Goal: Task Accomplishment & Management: Use online tool/utility

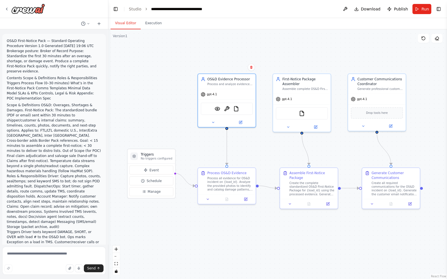
scroll to position [1253, 0]
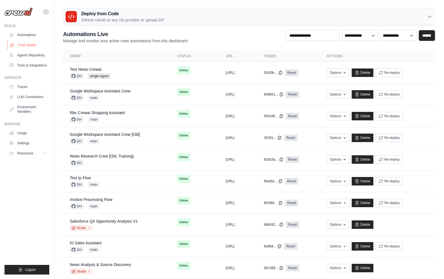
click at [34, 47] on link "Crew Studio" at bounding box center [28, 45] width 43 height 9
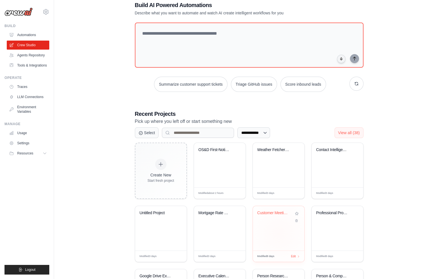
scroll to position [55, 0]
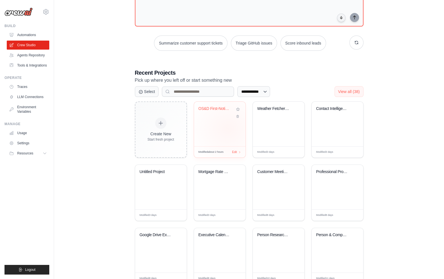
click at [228, 128] on div "OS&D First-Notice Package Automatio..." at bounding box center [220, 124] width 52 height 44
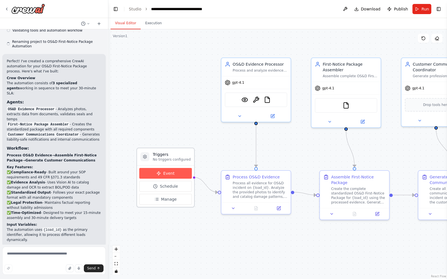
click at [165, 176] on button "Event" at bounding box center [165, 173] width 53 height 11
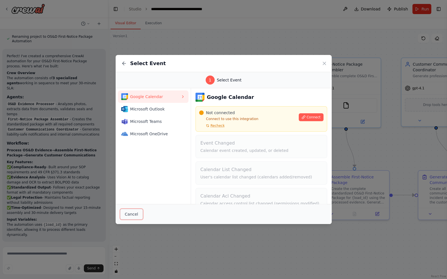
click at [133, 218] on button "Cancel" at bounding box center [131, 214] width 23 height 11
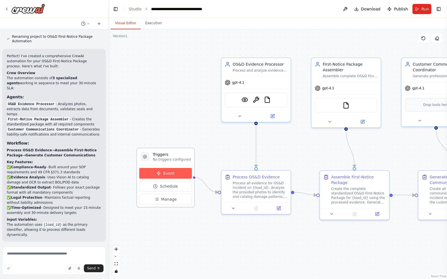
click at [173, 173] on button "Event" at bounding box center [165, 173] width 53 height 11
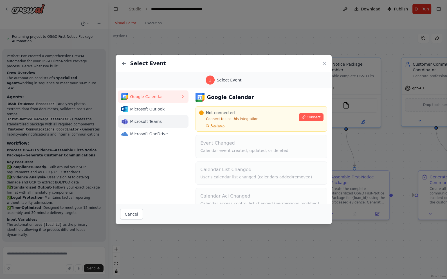
click at [160, 120] on span "Microsoft Teams" at bounding box center [155, 122] width 51 height 6
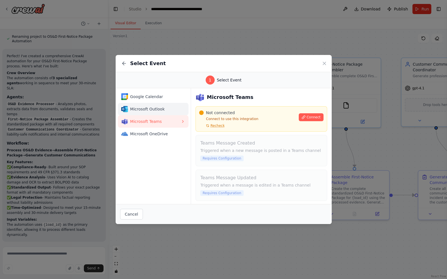
click at [164, 111] on span "Microsoft Outlook" at bounding box center [155, 109] width 51 height 6
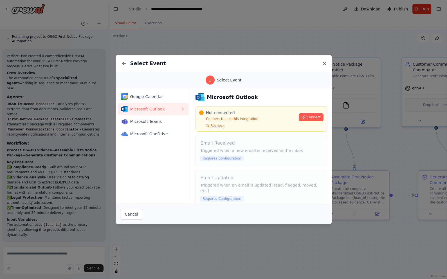
click at [322, 62] on icon at bounding box center [325, 64] width 6 height 6
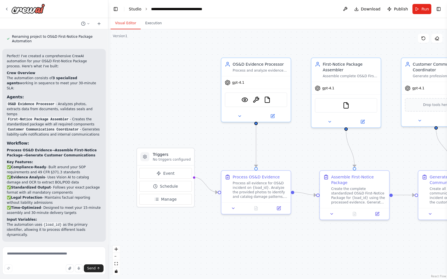
click at [136, 11] on link "Studio" at bounding box center [135, 9] width 13 height 5
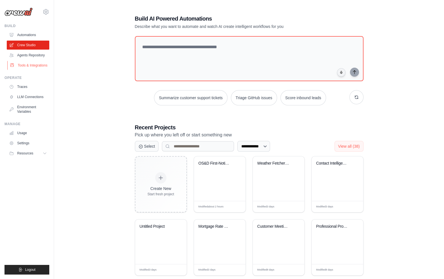
click at [36, 66] on link "Tools & Integrations" at bounding box center [28, 65] width 43 height 9
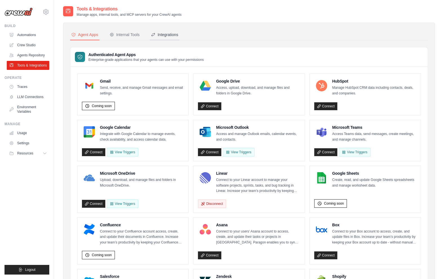
click at [172, 34] on div "Integrations" at bounding box center [164, 35] width 27 height 6
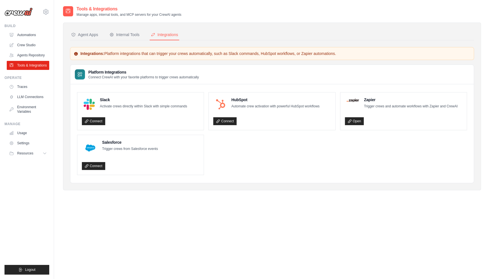
click at [271, 173] on ul "Slack Activate crews directly within Slack with simple commands Connect HubSpot…" at bounding box center [272, 133] width 390 height 83
click at [37, 35] on link "Automations" at bounding box center [28, 34] width 43 height 9
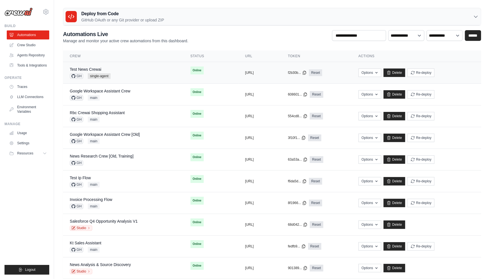
click at [124, 77] on div "Test News Crewai GH single-agent" at bounding box center [123, 72] width 107 height 12
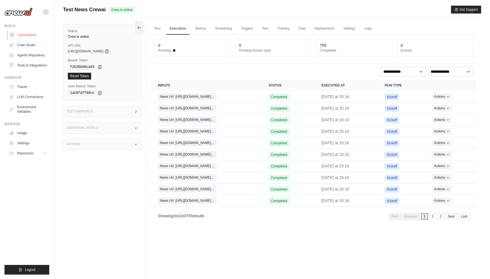
click at [26, 34] on link "Automations" at bounding box center [28, 34] width 43 height 9
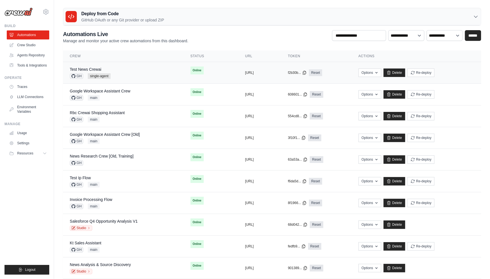
click at [121, 69] on div "Test News Crewai GH single-agent" at bounding box center [123, 72] width 107 height 12
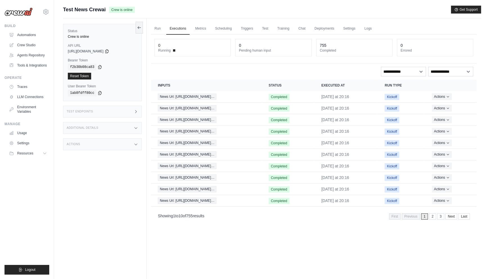
drag, startPoint x: 180, startPoint y: 216, endPoint x: 214, endPoint y: 219, distance: 34.2
click at [214, 219] on div "Showing 1 to 10 of 755 results First Previous 1 2 3 Next Last" at bounding box center [314, 216] width 326 height 14
click at [440, 216] on link "3" at bounding box center [441, 216] width 7 height 6
click at [439, 217] on link "5" at bounding box center [441, 216] width 7 height 6
click at [441, 217] on link "7" at bounding box center [441, 216] width 7 height 6
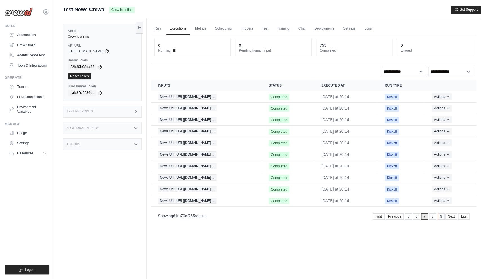
click at [442, 216] on link "9" at bounding box center [441, 216] width 7 height 6
click at [440, 216] on link "11" at bounding box center [440, 216] width 9 height 6
click at [440, 218] on link "13" at bounding box center [440, 216] width 9 height 6
click at [370, 215] on link "First" at bounding box center [370, 216] width 12 height 6
click at [244, 255] on div "Run Executions Metrics Scheduling Triggers Test Training Chat Deployments Setti…" at bounding box center [314, 157] width 335 height 279
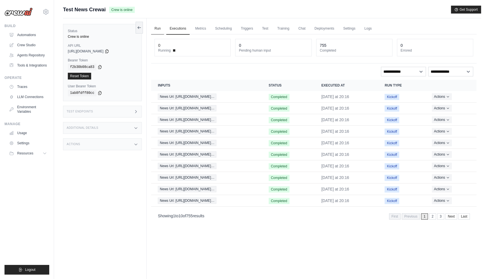
click at [153, 26] on link "Run" at bounding box center [157, 29] width 13 height 12
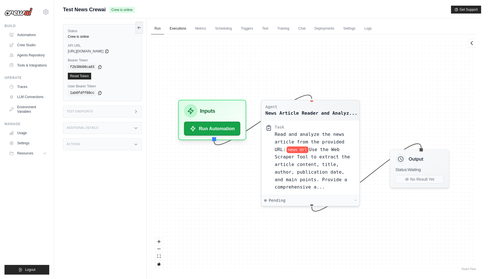
click at [176, 27] on link "Executions" at bounding box center [177, 29] width 23 height 12
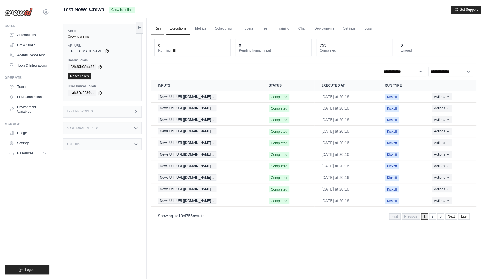
click at [159, 29] on link "Run" at bounding box center [157, 29] width 13 height 12
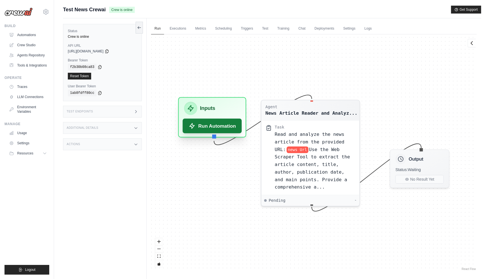
click at [214, 129] on button "Run Automation" at bounding box center [212, 126] width 59 height 15
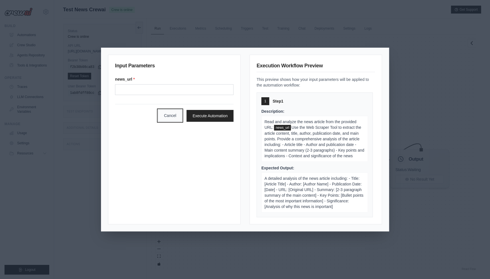
click at [173, 118] on button "Cancel" at bounding box center [170, 116] width 24 height 12
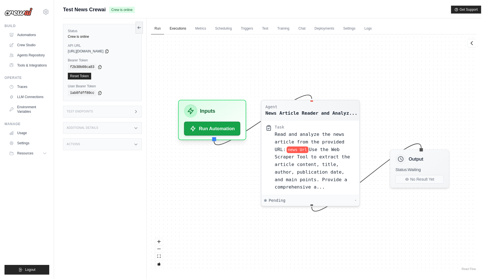
click at [175, 24] on link "Executions" at bounding box center [177, 29] width 23 height 12
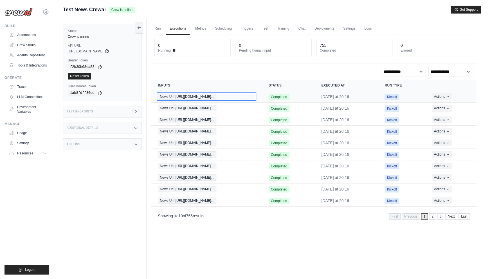
click at [193, 96] on span "News Url: https://www.usatoday.com/stor…" at bounding box center [187, 96] width 59 height 6
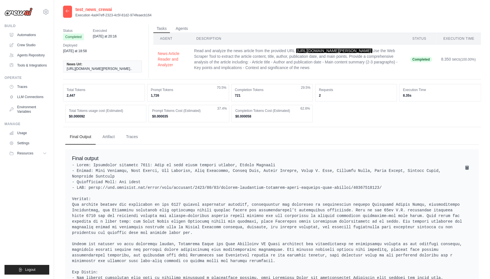
drag, startPoint x: 72, startPoint y: 123, endPoint x: 258, endPoint y: 123, distance: 185.2
click at [258, 122] on div "Total Tokens usage cost (Estimated) $0.000092 Prompt Tokens Cost (Estimated) $0…" at bounding box center [272, 113] width 414 height 17
click at [257, 122] on div "Completion Tokens Cost (Estimated) $0.000058 62.6%" at bounding box center [272, 113] width 81 height 17
click at [69, 10] on icon at bounding box center [67, 11] width 5 height 5
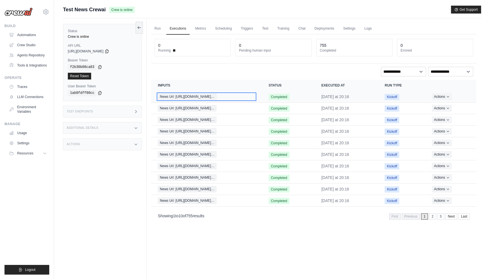
click at [214, 98] on span "News Url: [URL][DOMAIN_NAME]…" at bounding box center [187, 96] width 59 height 6
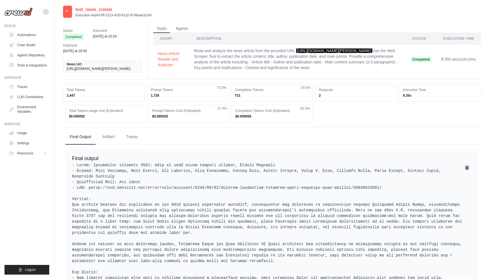
click at [67, 11] on icon at bounding box center [67, 11] width 5 height 5
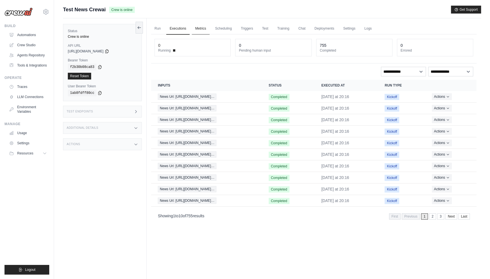
click at [197, 27] on link "Metrics" at bounding box center [201, 29] width 18 height 12
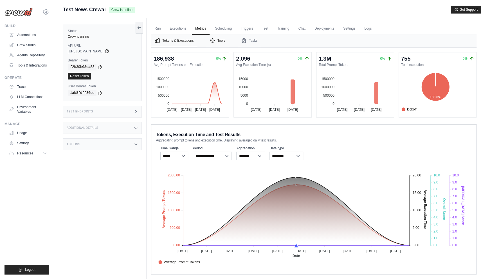
click at [223, 43] on button "Tools" at bounding box center [217, 40] width 23 height 13
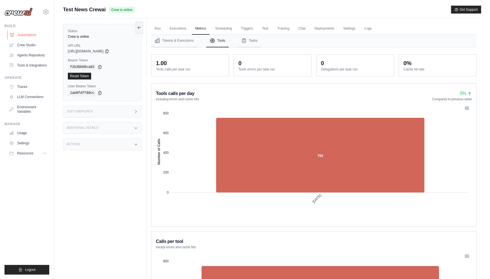
click at [32, 34] on link "Automations" at bounding box center [28, 34] width 43 height 9
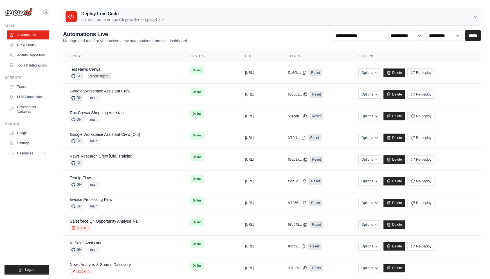
scroll to position [315, 0]
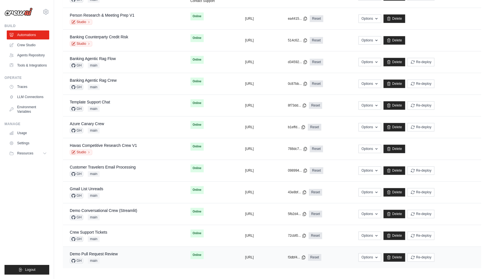
click at [136, 257] on div "Demo Pull Request Review GH main" at bounding box center [123, 257] width 107 height 12
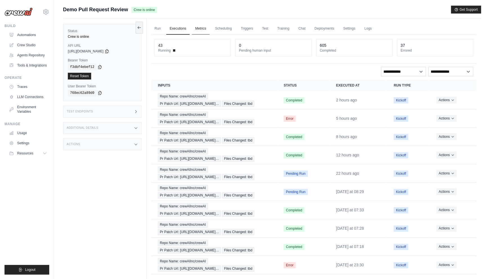
click at [202, 30] on link "Metrics" at bounding box center [201, 29] width 18 height 12
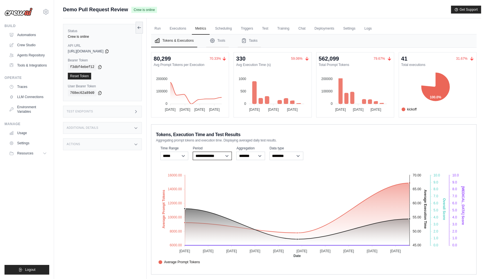
click at [220, 156] on select "**********" at bounding box center [212, 155] width 39 height 8
select select "**********"
click at [193, 151] on select "**********" at bounding box center [212, 155] width 39 height 8
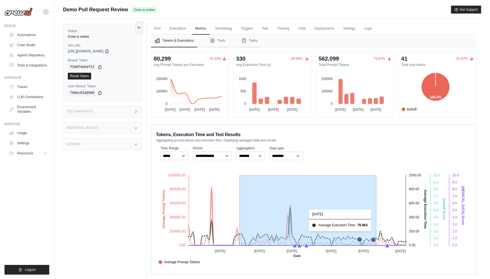
drag, startPoint x: 240, startPoint y: 238, endPoint x: 384, endPoint y: 239, distance: 144.2
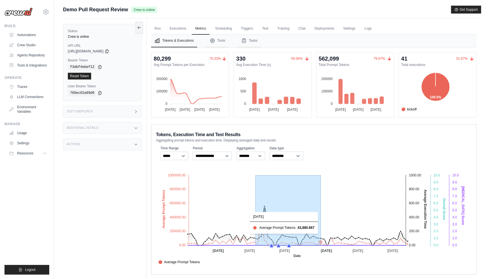
drag, startPoint x: 256, startPoint y: 234, endPoint x: 321, endPoint y: 242, distance: 65.5
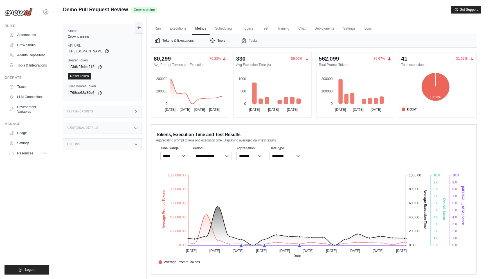
click at [219, 41] on button "Tools" at bounding box center [217, 40] width 23 height 13
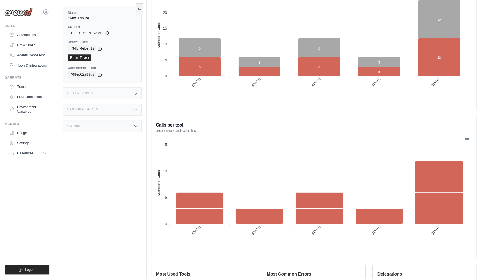
scroll to position [148, 0]
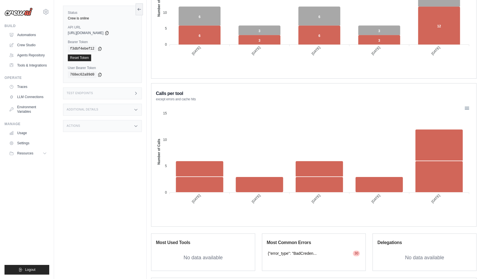
drag, startPoint x: 299, startPoint y: 252, endPoint x: 314, endPoint y: 252, distance: 14.9
click at [314, 252] on span "{"error_type": "BadCreden..." at bounding box center [292, 253] width 49 height 6
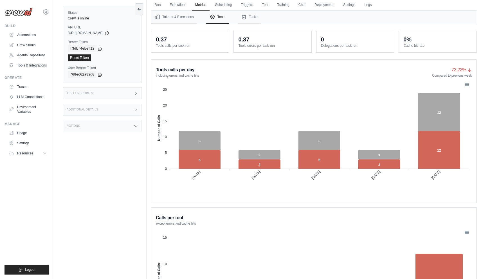
scroll to position [0, 0]
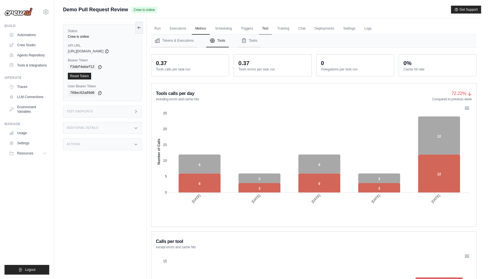
click at [270, 29] on link "Test" at bounding box center [265, 29] width 13 height 12
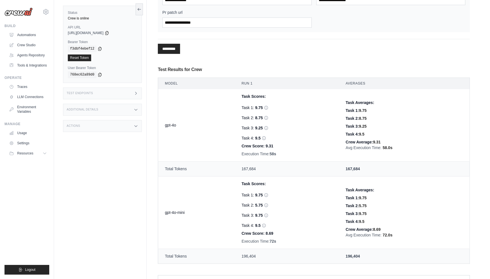
scroll to position [178, 0]
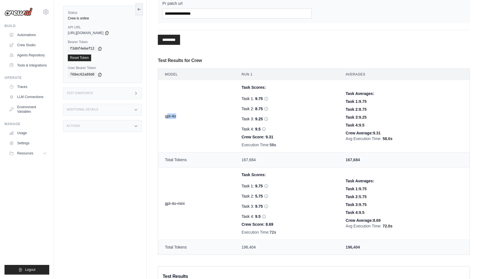
click at [181, 118] on td "gpt-4o" at bounding box center [196, 116] width 77 height 72
drag, startPoint x: 179, startPoint y: 204, endPoint x: 196, endPoint y: 203, distance: 16.6
click at [192, 204] on td "gpt-4o-mini" at bounding box center [196, 203] width 77 height 72
click at [255, 194] on span "5.75" at bounding box center [259, 196] width 8 height 6
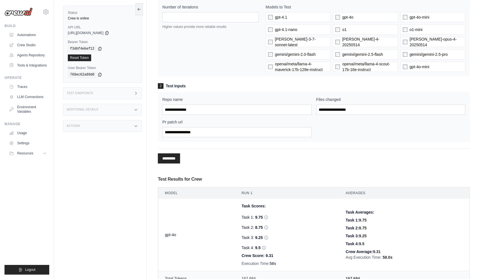
scroll to position [0, 0]
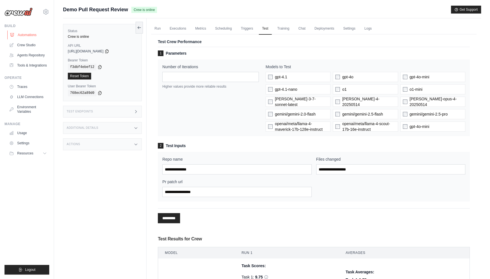
click at [46, 34] on link "Automations" at bounding box center [28, 34] width 43 height 9
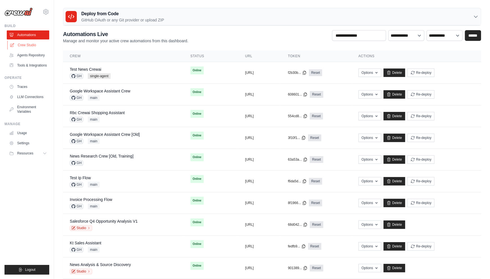
click at [27, 45] on link "Crew Studio" at bounding box center [28, 45] width 43 height 9
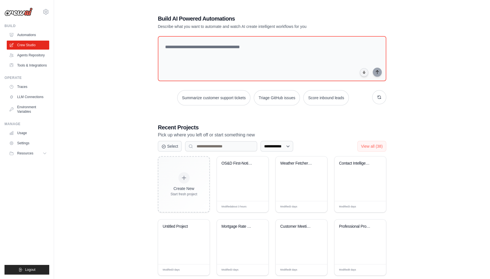
scroll to position [74, 0]
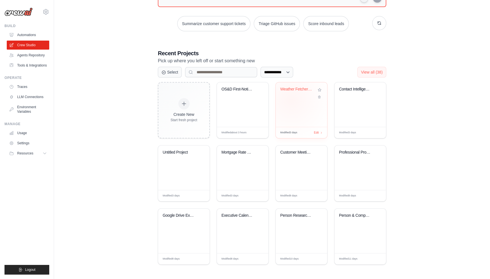
click at [291, 99] on div "Weather Fetcher Automation" at bounding box center [302, 104] width 52 height 44
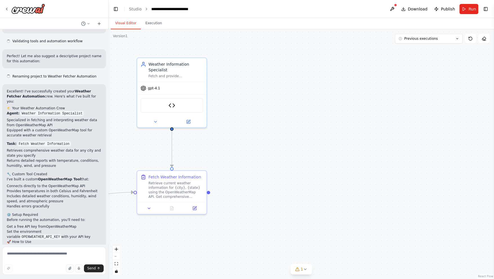
scroll to position [610, 0]
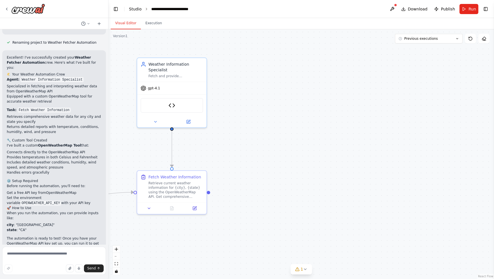
click at [133, 8] on link "Studio" at bounding box center [135, 9] width 13 height 5
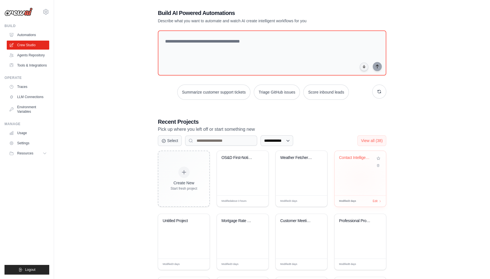
scroll to position [74, 0]
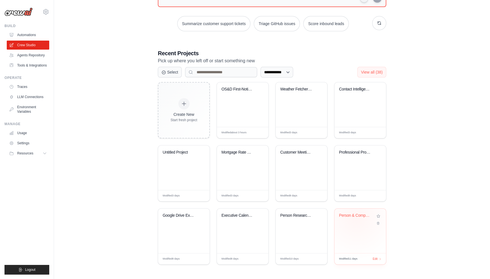
click at [356, 217] on div "Person & Company Intelligence Resea..." at bounding box center [356, 216] width 34 height 7
click at [47, 8] on div "[PERSON_NAME][EMAIL_ADDRESS][DOMAIN_NAME] CrewAI Internal Org [GEOGRAPHIC_DATA]…" at bounding box center [27, 9] width 45 height 18
click at [47, 11] on icon at bounding box center [46, 11] width 7 height 7
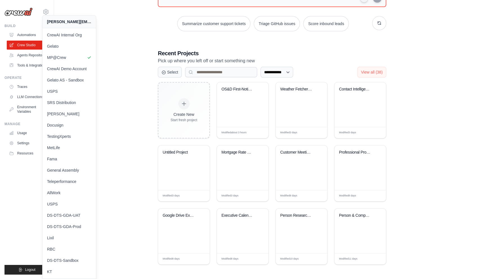
click at [118, 191] on div "**********" at bounding box center [272, 103] width 418 height 342
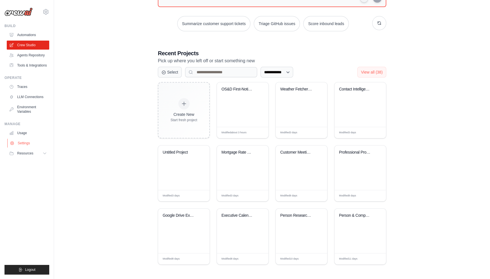
click at [27, 146] on link "Settings" at bounding box center [28, 143] width 43 height 9
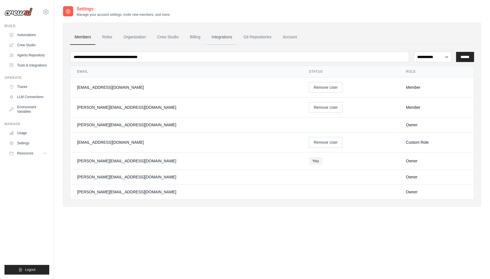
click at [217, 40] on link "Integrations" at bounding box center [222, 37] width 30 height 15
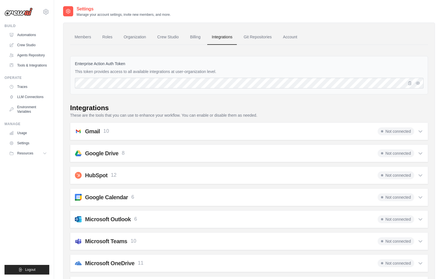
click at [43, 233] on ul "Build Automations Crew Studio Agents Repository Tools & Integrations" at bounding box center [27, 149] width 45 height 251
click at [46, 209] on ul "Build Automations Crew Studio Agents Repository Tools & Integrations" at bounding box center [27, 149] width 45 height 251
click at [45, 159] on ul "Build Automations Crew Studio Agents Repository Tools & Integrations" at bounding box center [27, 149] width 45 height 251
click at [27, 36] on link "Automations" at bounding box center [28, 34] width 43 height 9
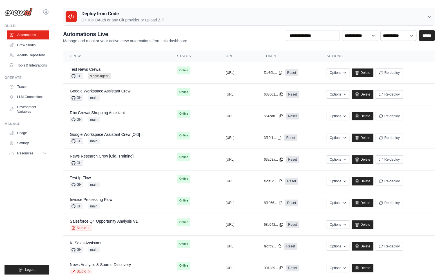
click at [222, 41] on div "**********" at bounding box center [249, 37] width 372 height 14
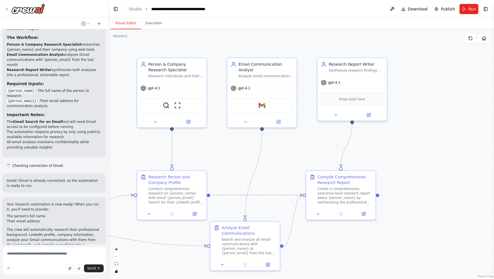
scroll to position [501, 0]
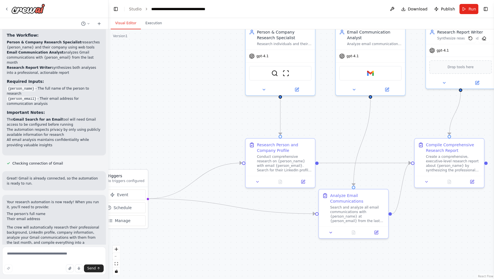
drag, startPoint x: 224, startPoint y: 159, endPoint x: 314, endPoint y: 138, distance: 93.0
click at [314, 138] on div ".deletable-edge-delete-btn { width: 20px; height: 20px; border: 0px solid #ffff…" at bounding box center [300, 153] width 385 height 249
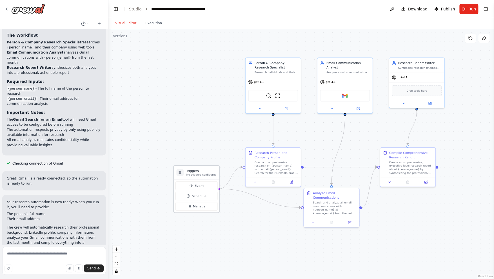
drag, startPoint x: 149, startPoint y: 176, endPoint x: 198, endPoint y: 170, distance: 49.3
click at [198, 169] on h3 "Triggers" at bounding box center [201, 170] width 30 height 5
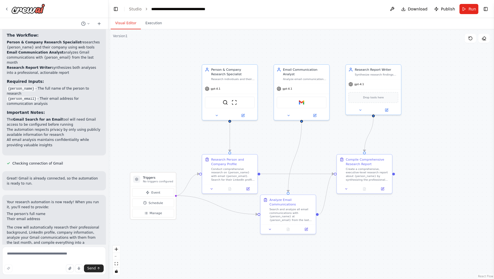
drag, startPoint x: 318, startPoint y: 133, endPoint x: 275, endPoint y: 140, distance: 43.9
click at [275, 140] on div ".deletable-edge-delete-btn { width: 20px; height: 20px; border: 0px solid #ffff…" at bounding box center [300, 153] width 385 height 249
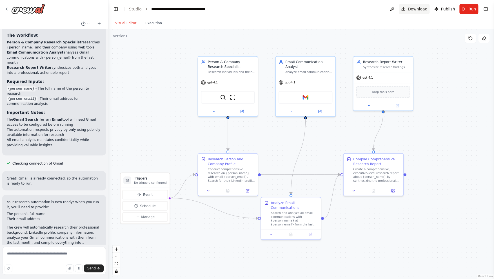
click at [412, 11] on span "Download" at bounding box center [418, 9] width 20 height 6
click at [8, 11] on icon at bounding box center [7, 9] width 5 height 5
